Goal: Check status: Check status

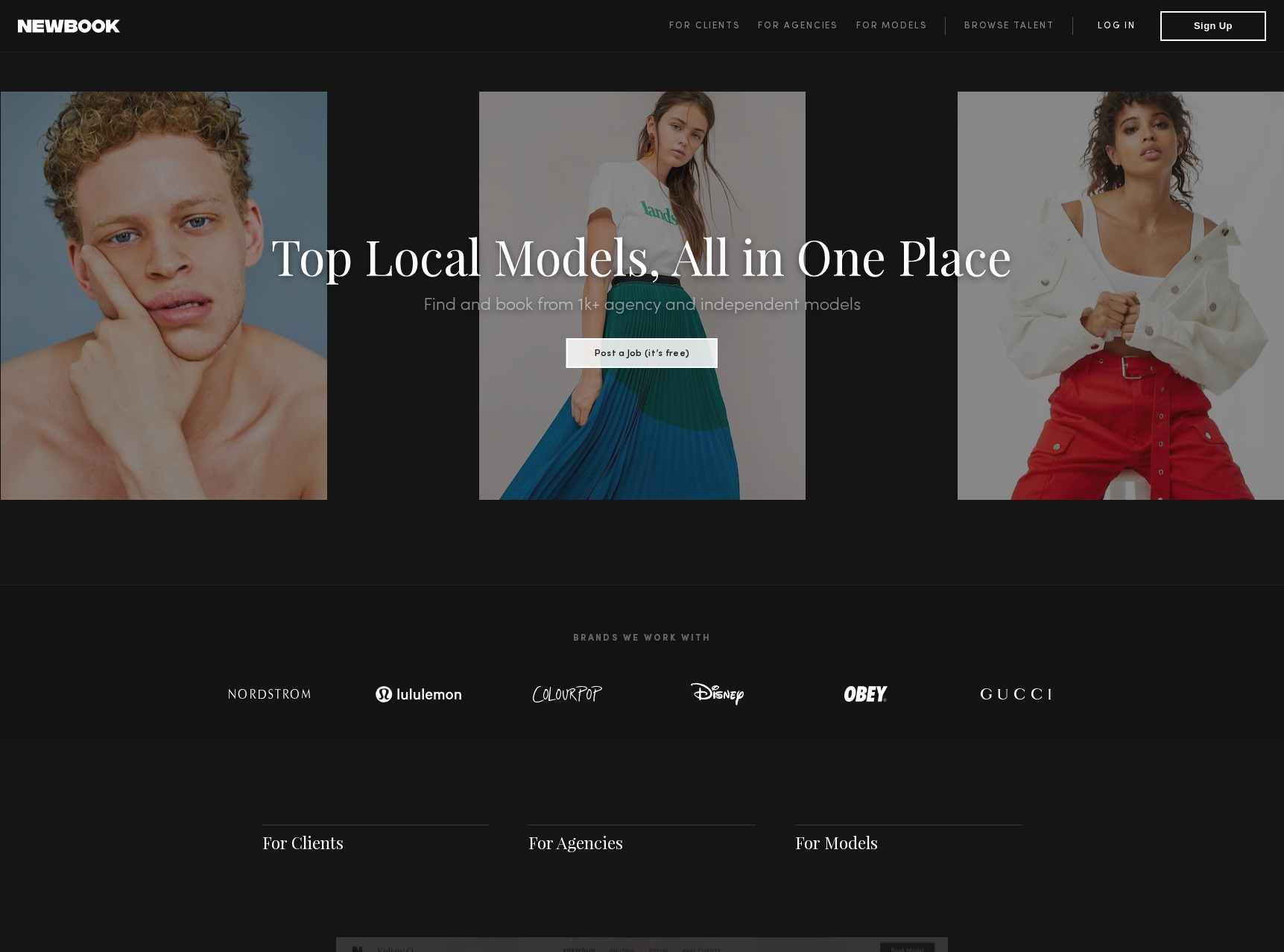
click at [1100, 33] on link "Log in" at bounding box center [1116, 25] width 88 height 18
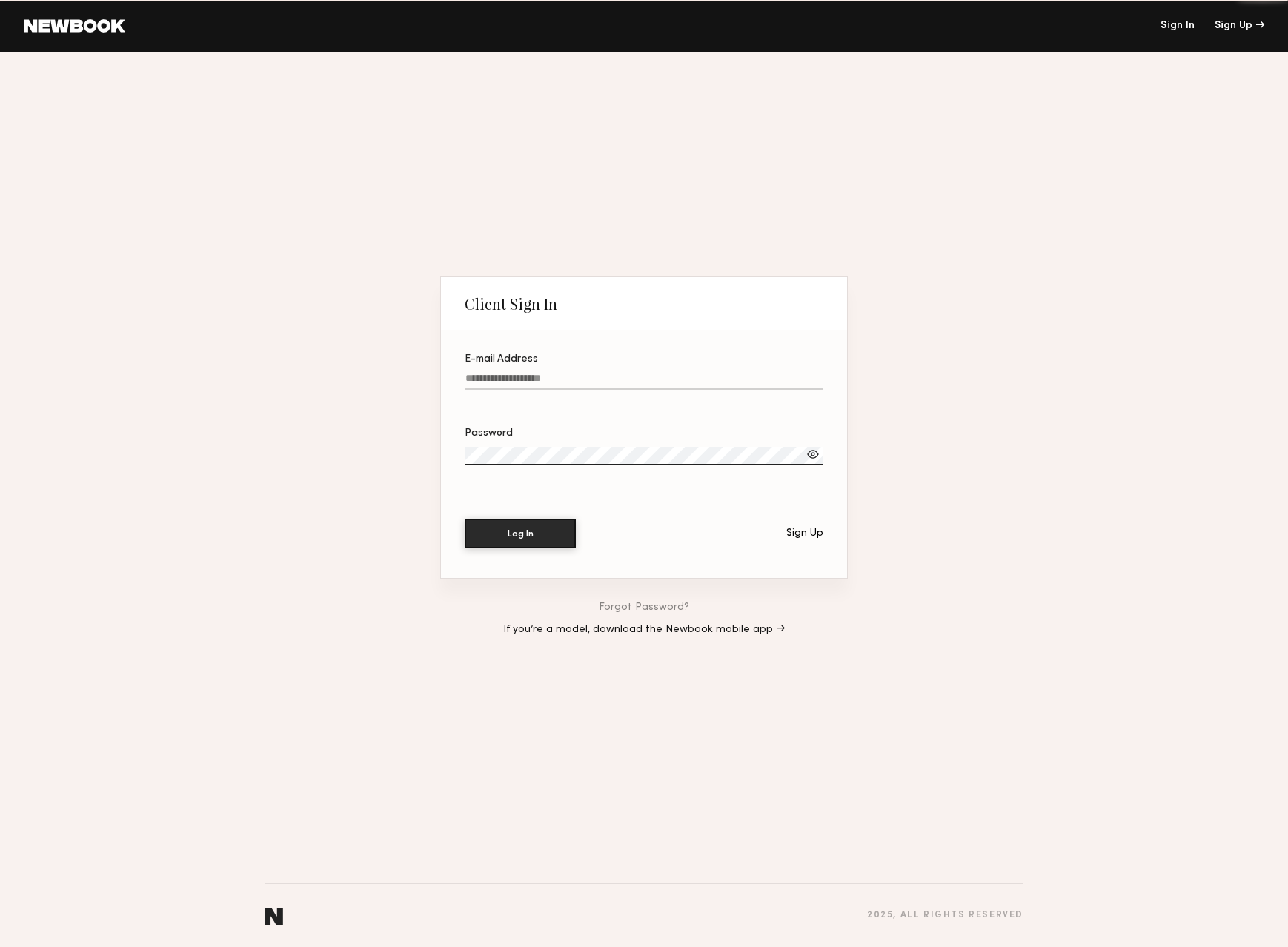
type input "**********"
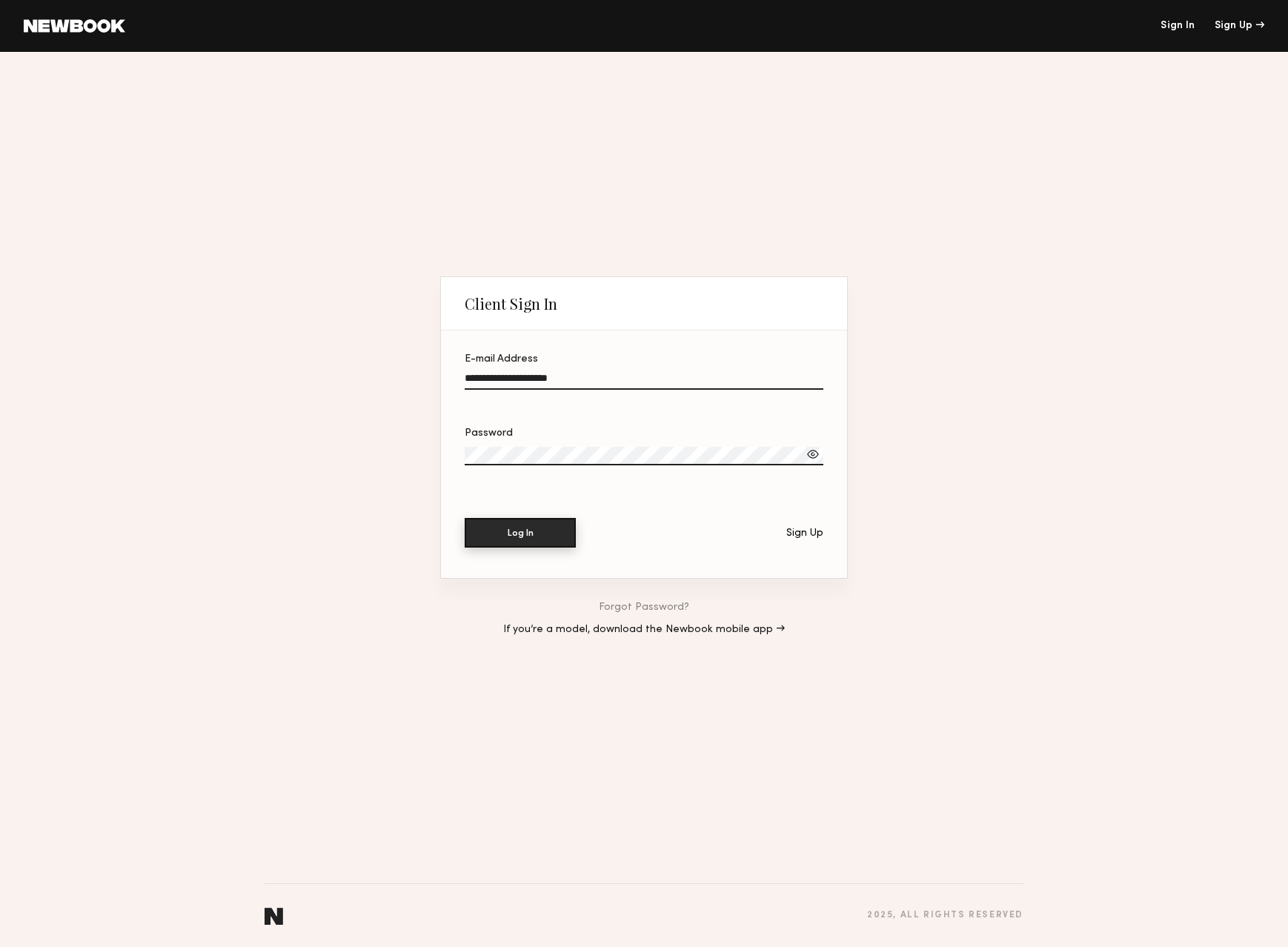
click at [522, 542] on button "Log In" at bounding box center [520, 533] width 111 height 30
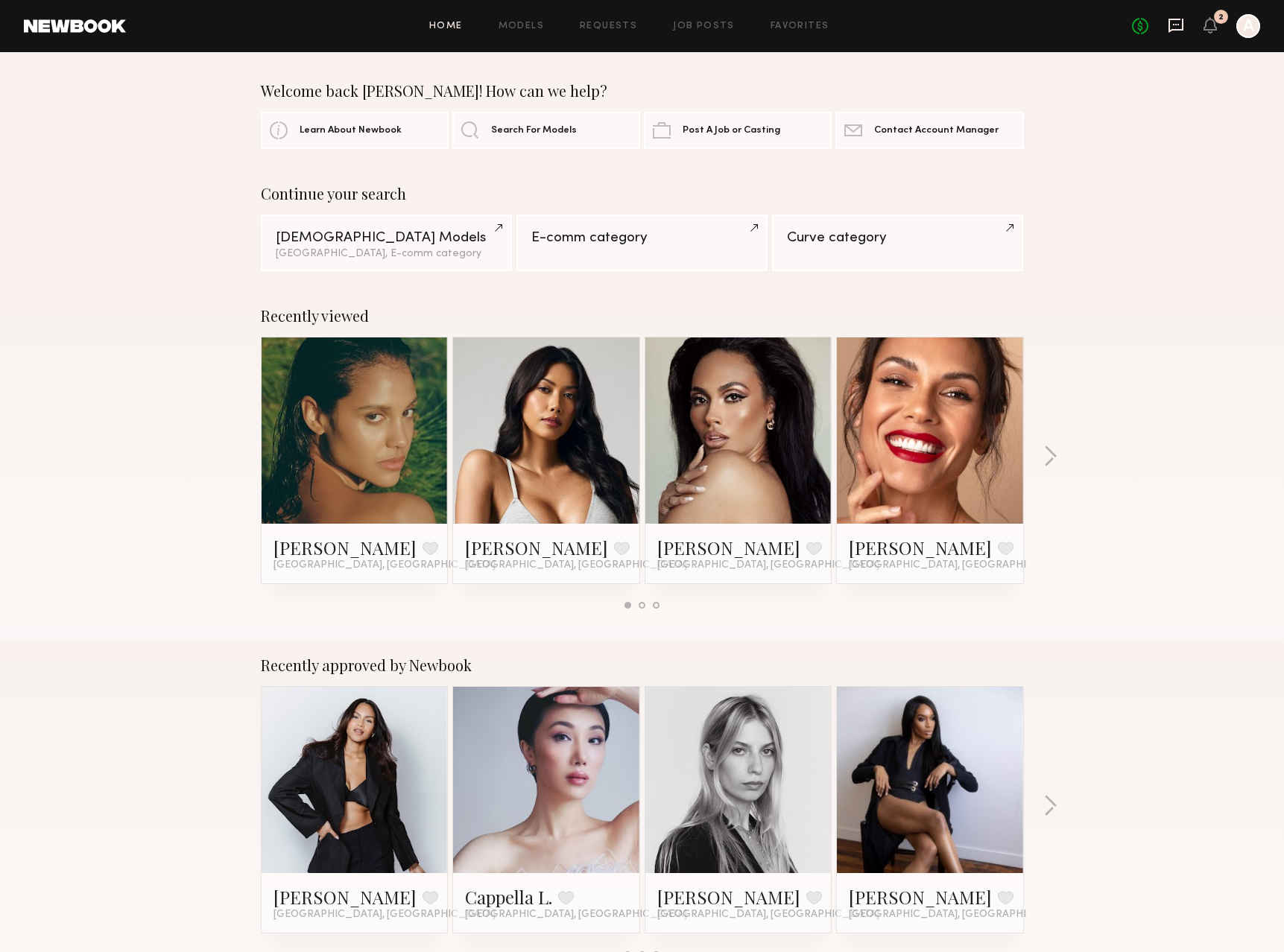
click at [1173, 23] on icon at bounding box center [1176, 25] width 16 height 16
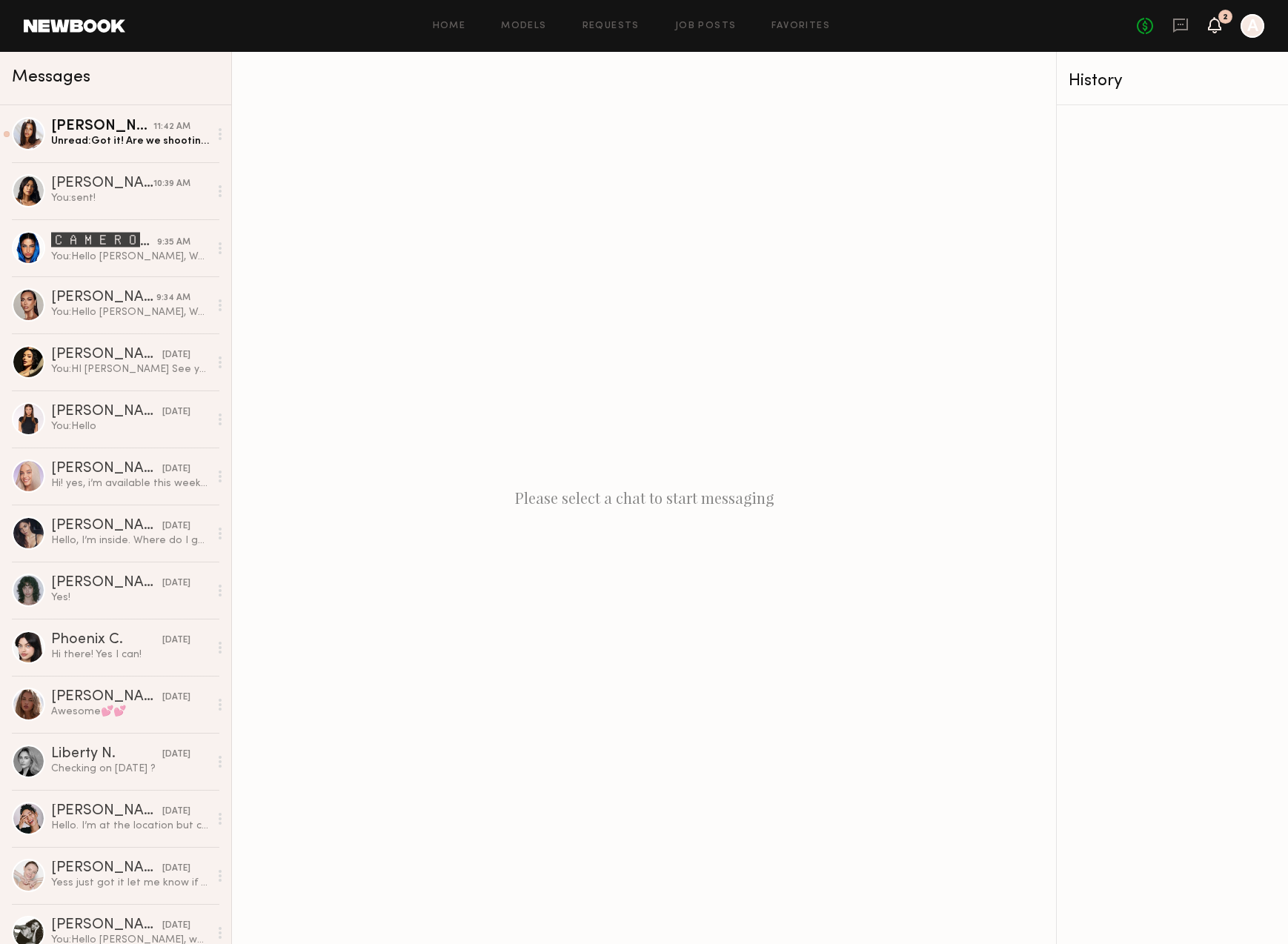
click at [1216, 27] on icon at bounding box center [1214, 24] width 12 height 10
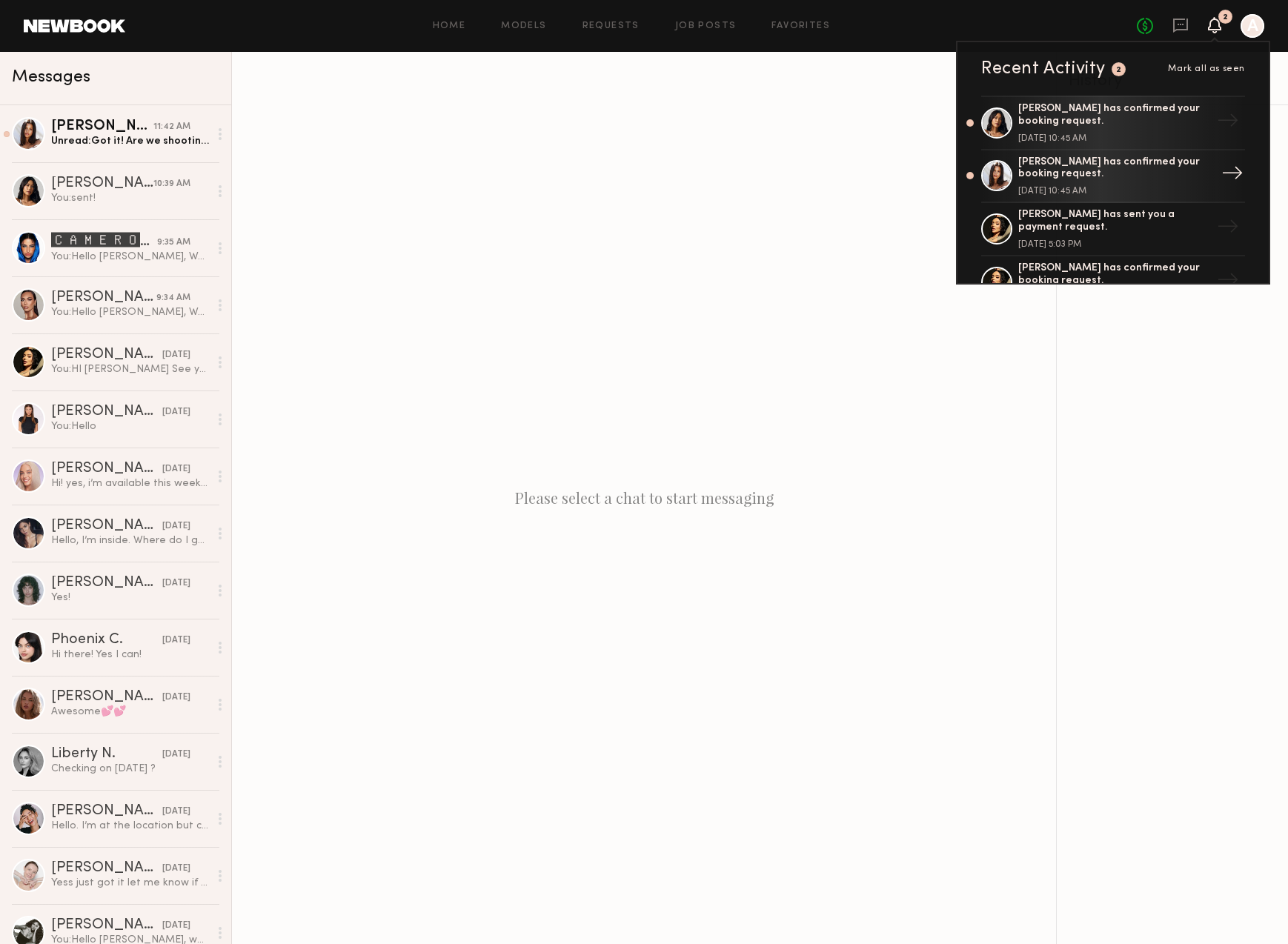
click at [1180, 182] on div "Michaela B. has confirmed your booking request. August 18, 2025 @ 10:45 AM" at bounding box center [1114, 176] width 192 height 40
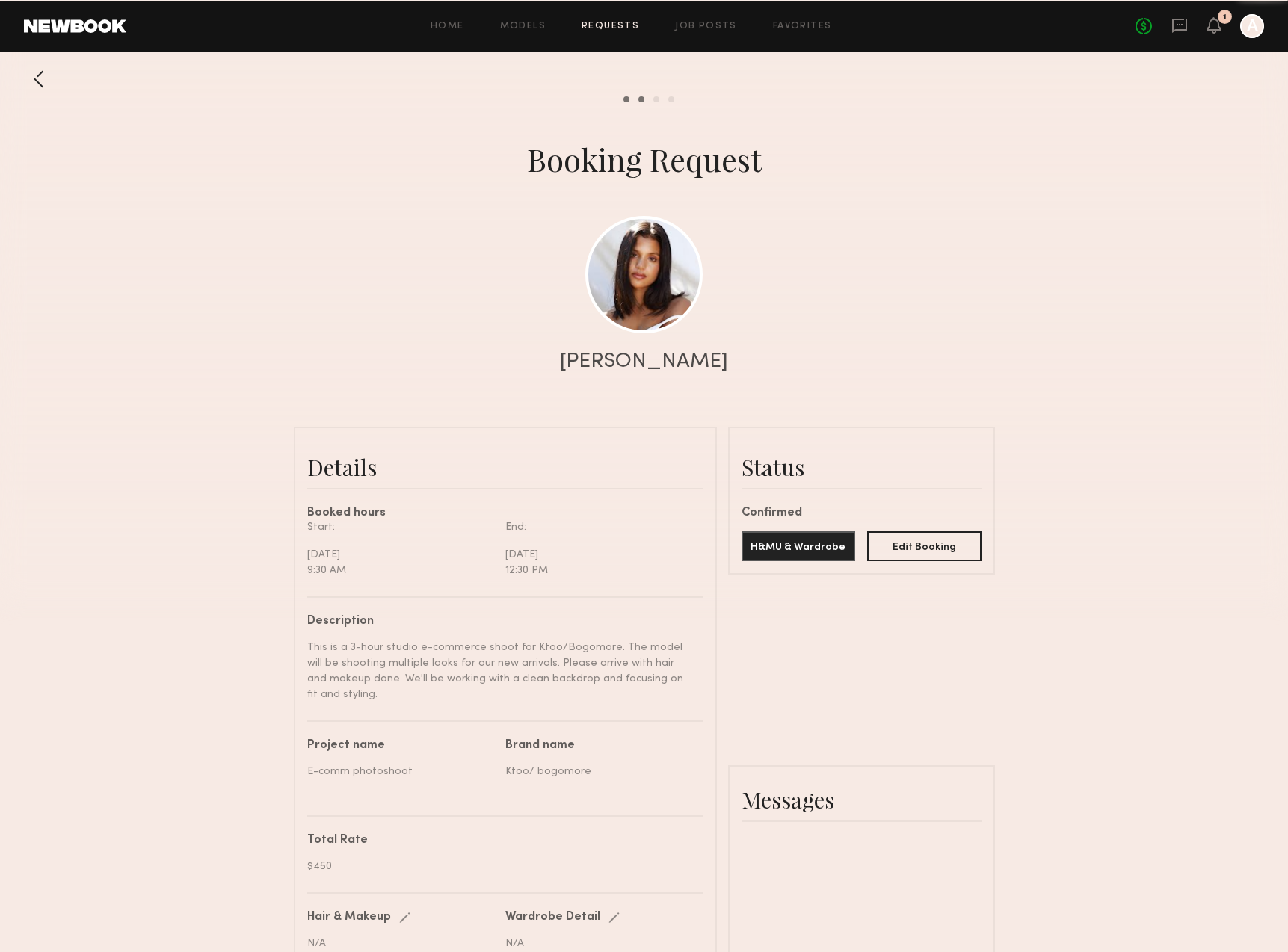
scroll to position [1172, 0]
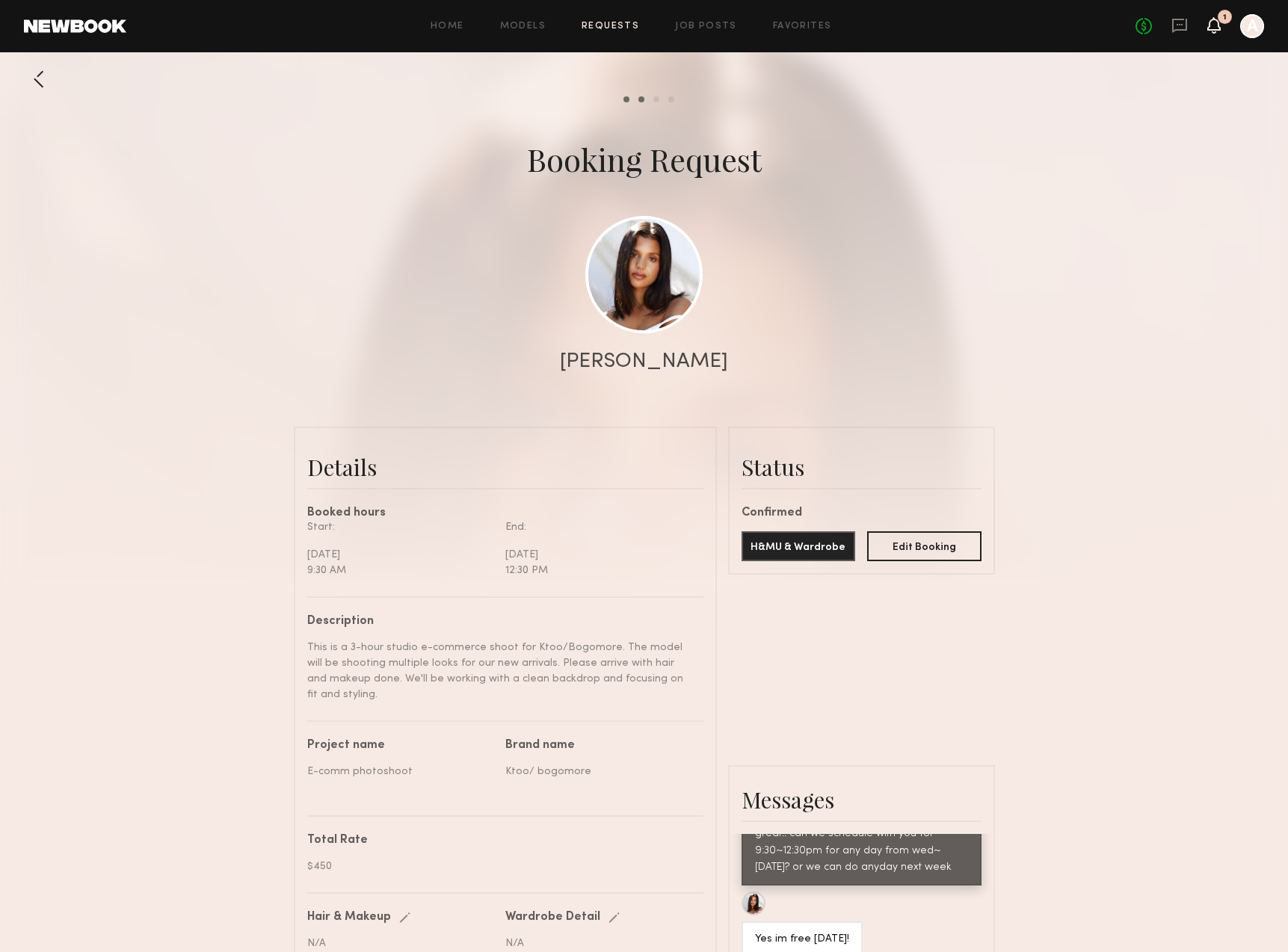
click at [1208, 26] on icon at bounding box center [1214, 25] width 13 height 16
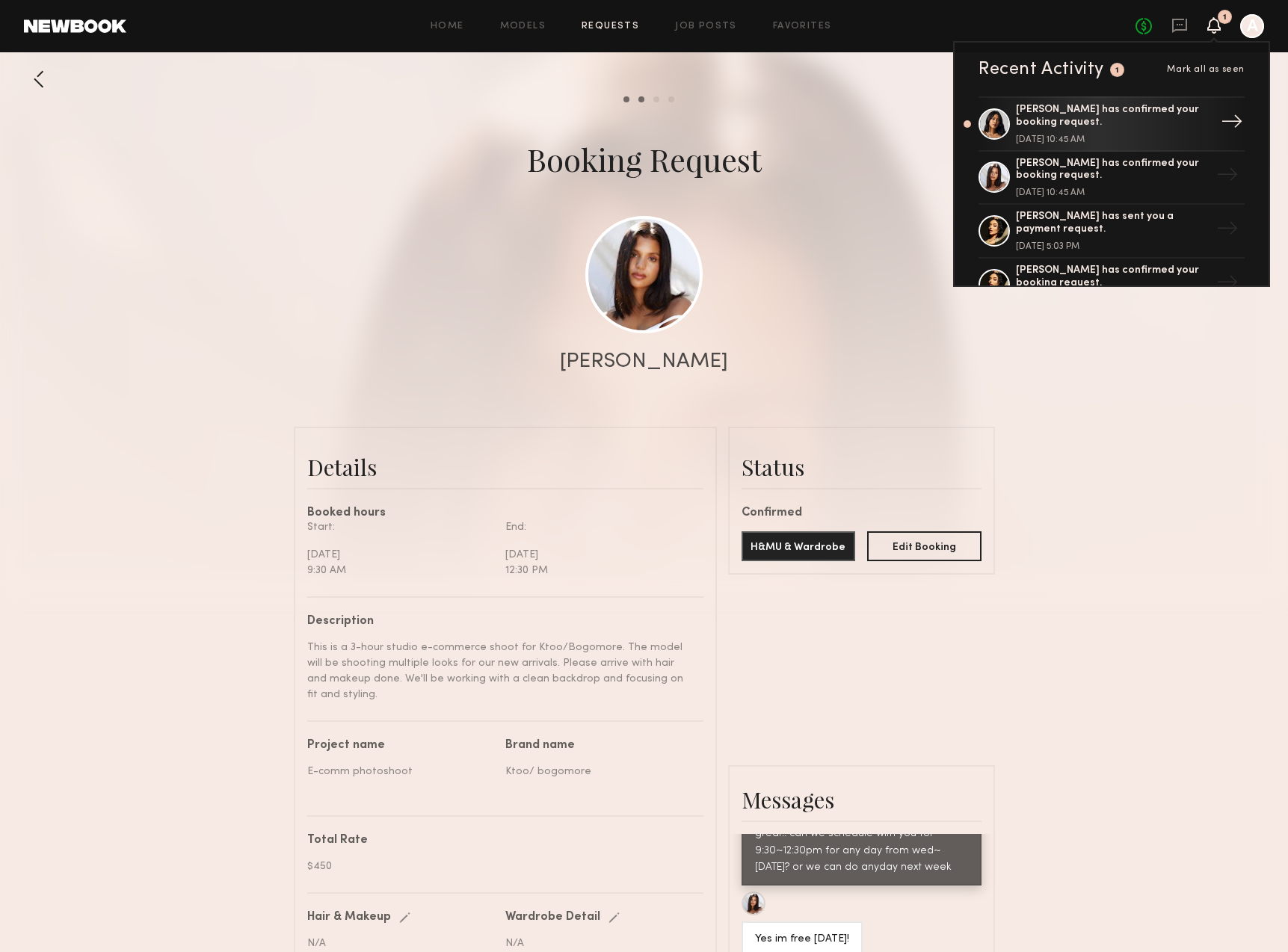
click at [1140, 118] on div "Ericka B. has confirmed your booking request." at bounding box center [1112, 116] width 194 height 26
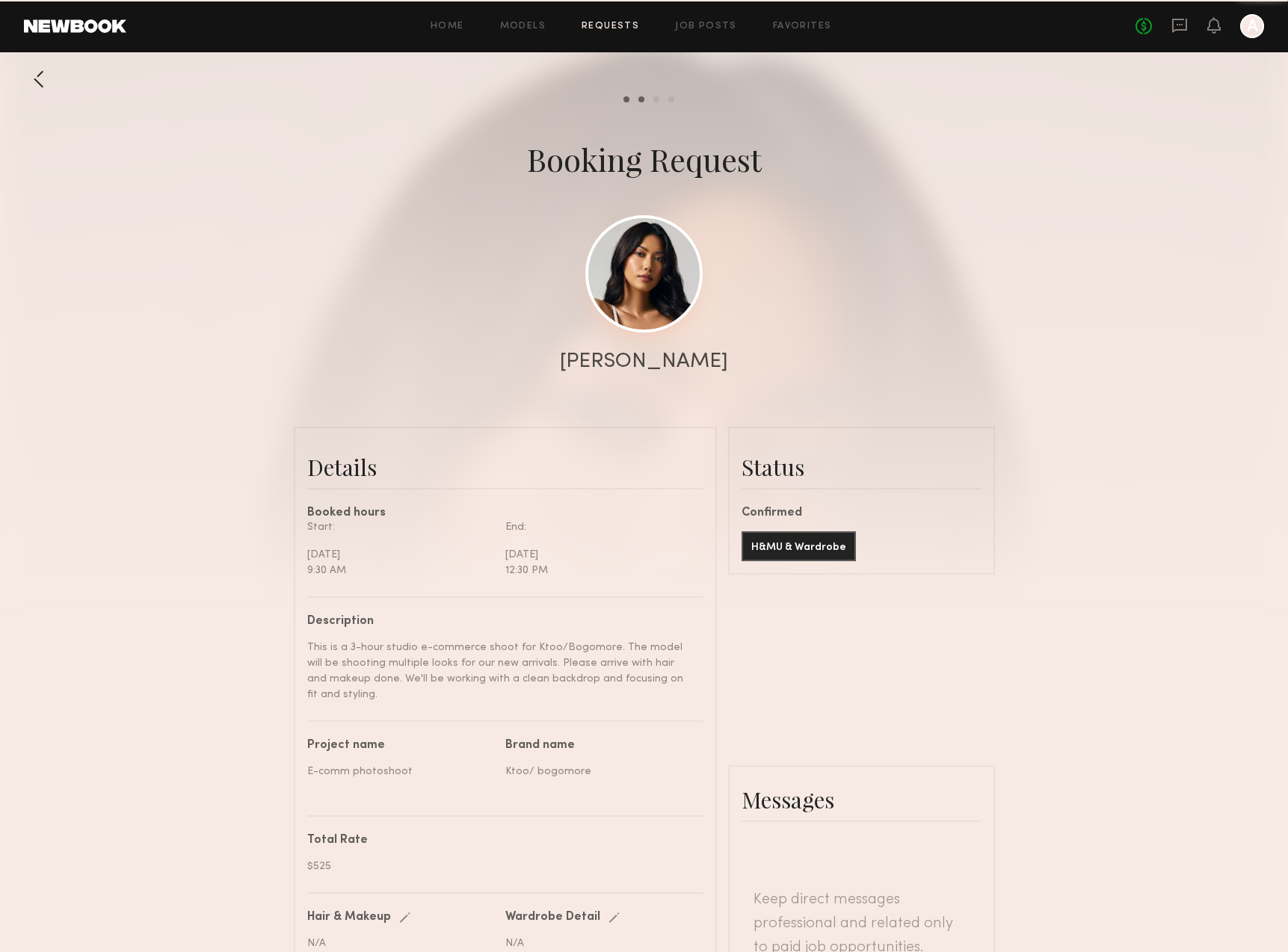
scroll to position [1110, 0]
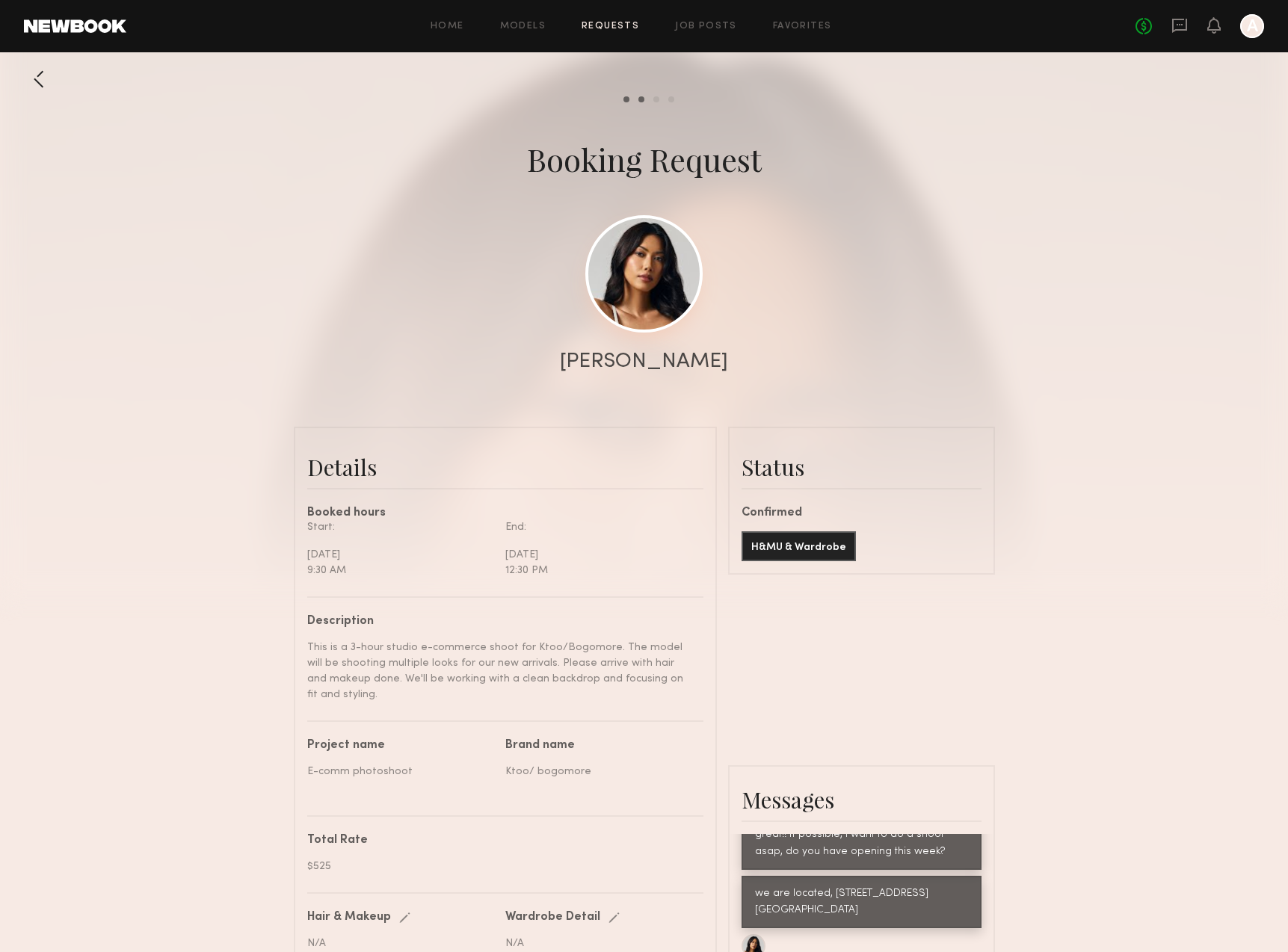
click at [676, 283] on link at bounding box center [644, 273] width 117 height 117
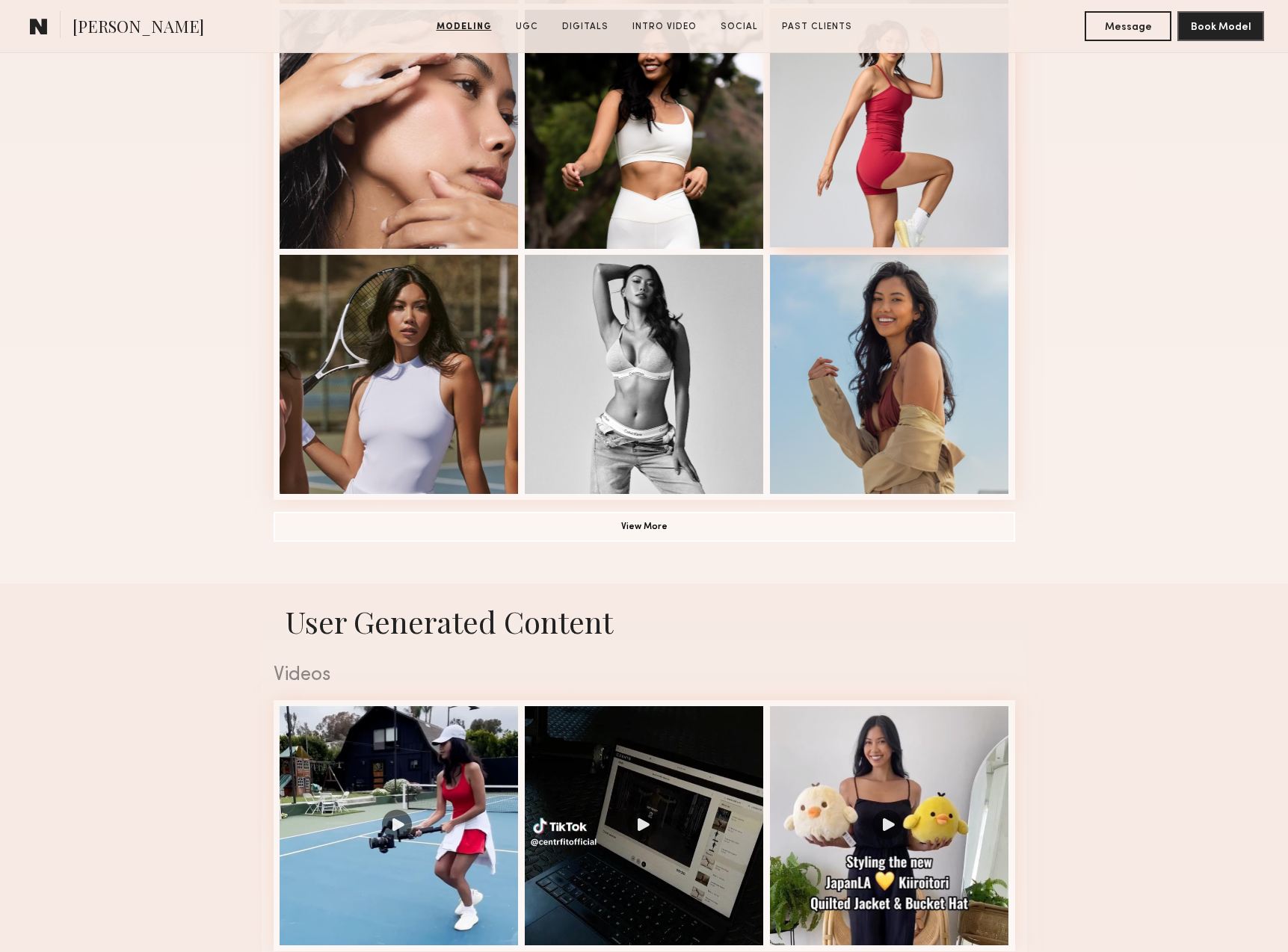
scroll to position [1121, 0]
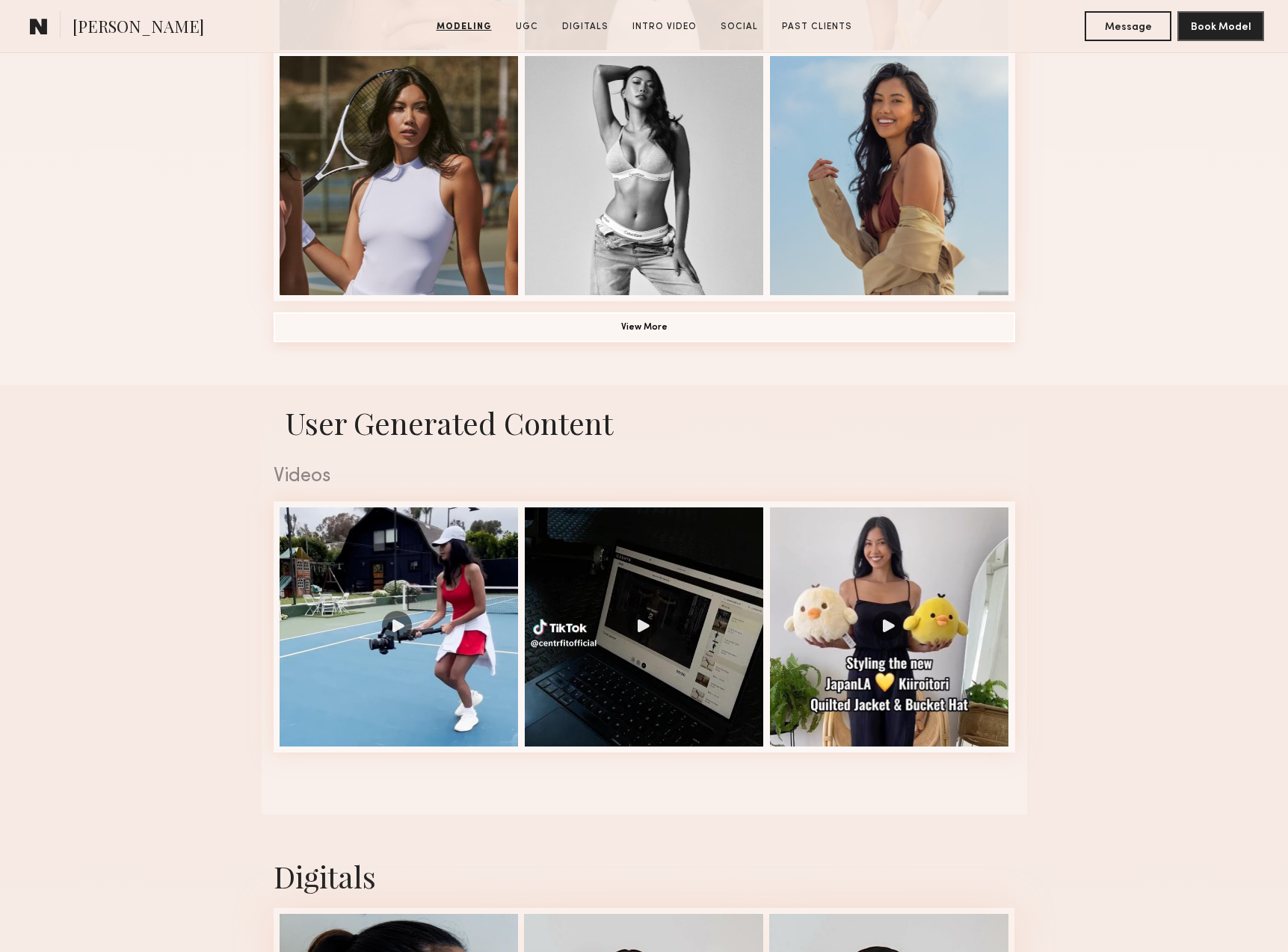
click at [651, 339] on button "View More" at bounding box center [644, 327] width 742 height 30
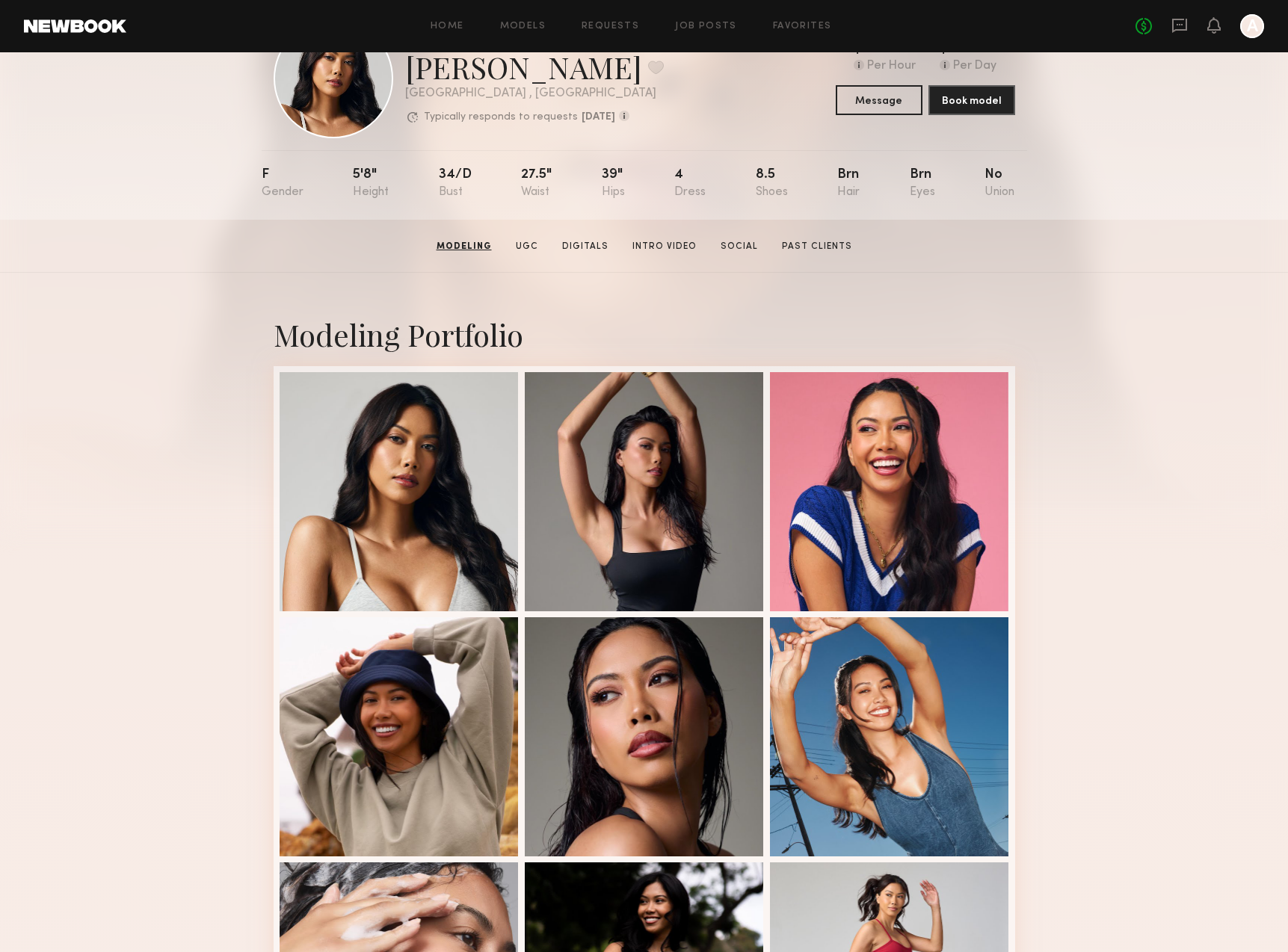
scroll to position [0, 0]
